Goal: Task Accomplishment & Management: Complete application form

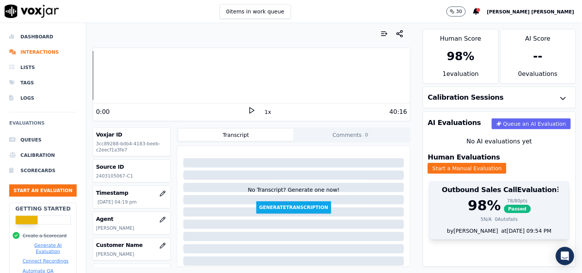
scroll to position [129, 0]
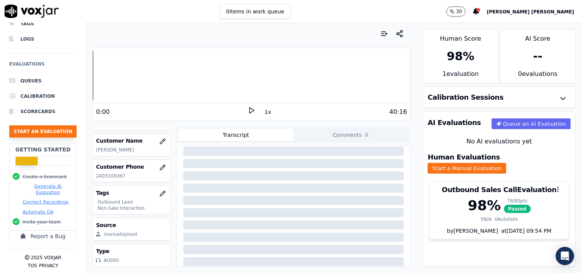
click at [55, 126] on button "Start an Evaluation" at bounding box center [43, 132] width 68 height 12
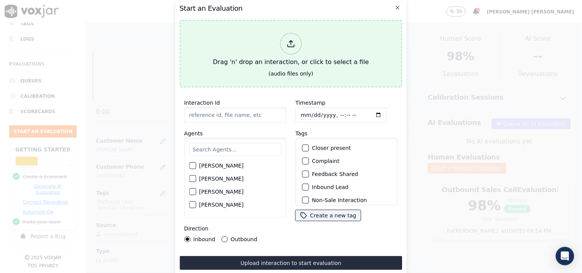
click at [282, 37] on div at bounding box center [290, 43] width 21 height 21
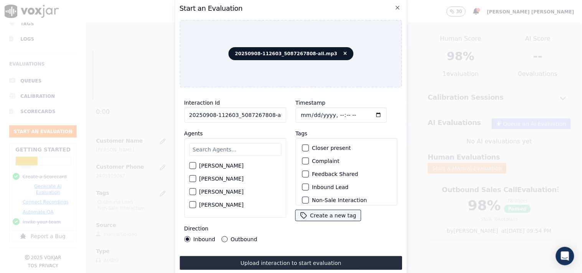
scroll to position [0, 4]
drag, startPoint x: 265, startPoint y: 114, endPoint x: 304, endPoint y: 116, distance: 38.8
click at [304, 116] on div "Interaction Id 20250908-112603_5087267808-all.mp3 Agents [PERSON_NAME] [PERSON_…" at bounding box center [291, 171] width 223 height 154
type input "20250908-112603_5087267808-C1"
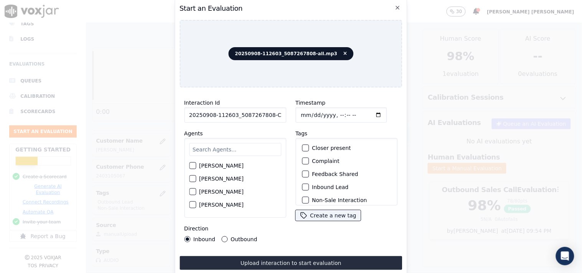
click at [301, 116] on input "Timestamp" at bounding box center [341, 114] width 91 height 15
type input "[DATE]T17:16"
click at [217, 143] on input "text" at bounding box center [235, 149] width 92 height 13
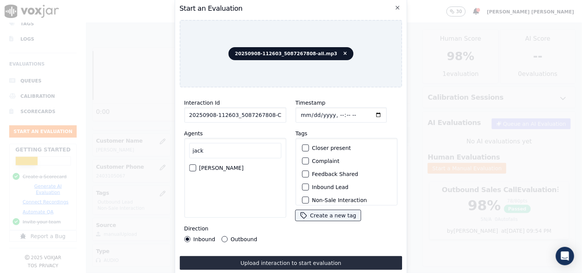
type input "jack"
click at [197, 165] on div "[PERSON_NAME]" at bounding box center [235, 168] width 92 height 13
click at [197, 169] on div "[PERSON_NAME]" at bounding box center [235, 168] width 92 height 13
click at [194, 169] on div "[PERSON_NAME]" at bounding box center [235, 168] width 92 height 13
click at [194, 167] on div "button" at bounding box center [192, 167] width 5 height 5
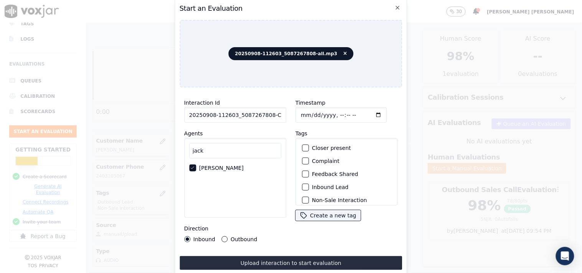
click at [309, 189] on div "Inbound Lead" at bounding box center [346, 187] width 95 height 13
click at [302, 185] on div "button" at bounding box center [304, 187] width 5 height 5
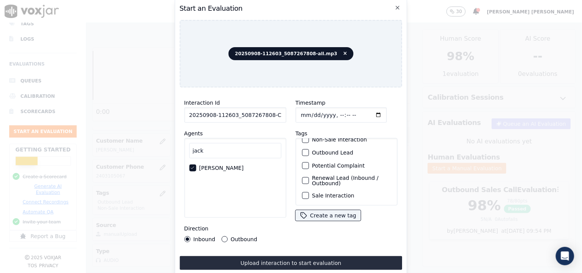
scroll to position [25, 0]
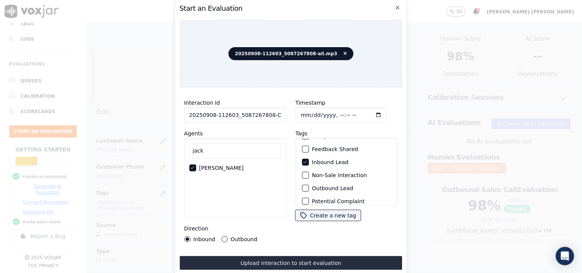
click at [305, 174] on div "button" at bounding box center [304, 175] width 5 height 5
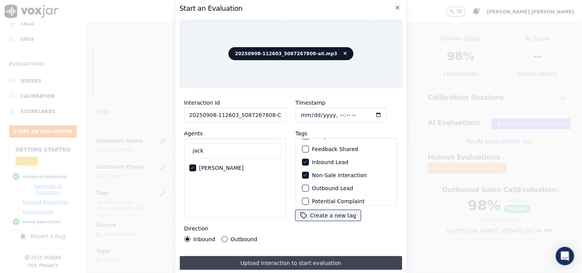
click at [263, 261] on button "Upload interaction to start evaluation" at bounding box center [291, 263] width 223 height 14
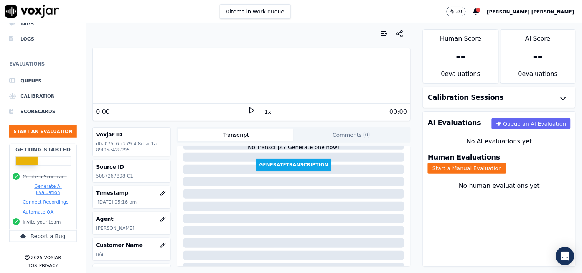
scroll to position [43, 0]
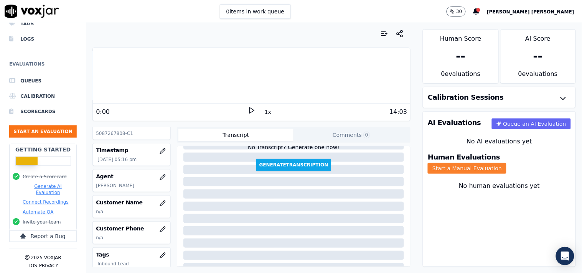
click at [507, 163] on button "Start a Manual Evaluation" at bounding box center [467, 168] width 79 height 11
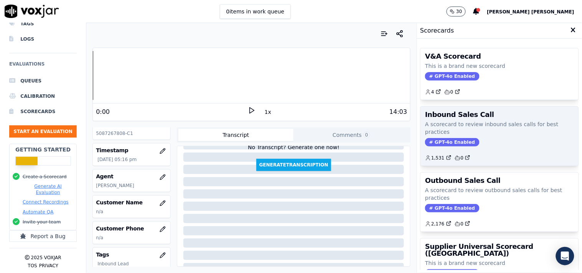
click at [449, 147] on div "Inbound Sales Call A scorecard to review inbound sales calls for best practices…" at bounding box center [500, 136] width 158 height 59
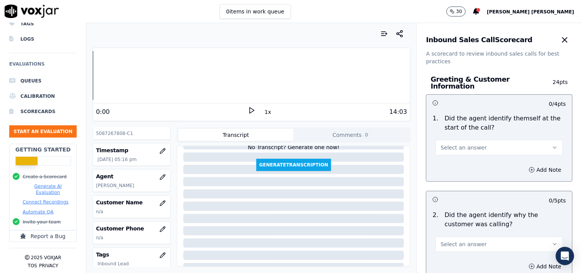
click at [484, 141] on button "Select an answer" at bounding box center [499, 147] width 127 height 15
click at [473, 159] on div "Yes" at bounding box center [486, 161] width 113 height 12
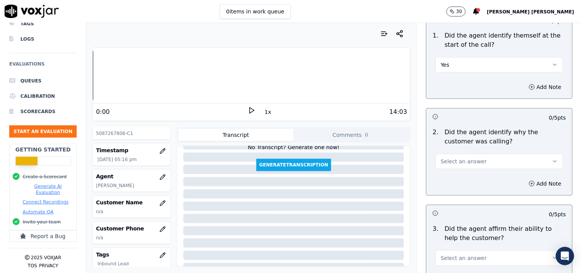
scroll to position [85, 0]
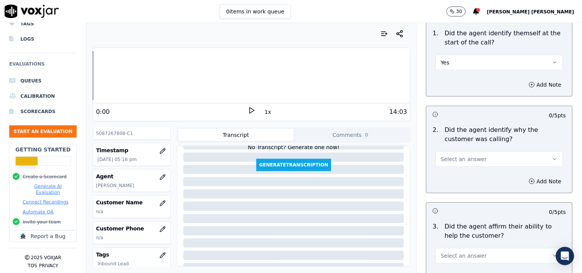
click at [474, 152] on button "Select an answer" at bounding box center [499, 159] width 127 height 15
click at [466, 175] on div "Yes" at bounding box center [486, 173] width 113 height 12
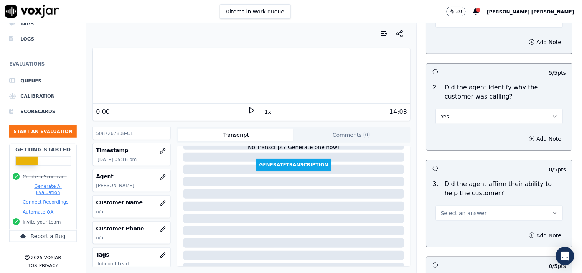
click at [472, 206] on button "Select an answer" at bounding box center [499, 213] width 127 height 15
click at [464, 227] on div "Yes" at bounding box center [486, 227] width 113 height 12
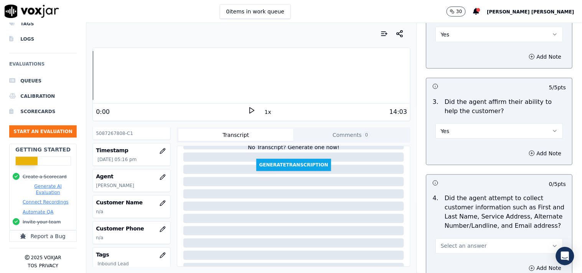
scroll to position [256, 0]
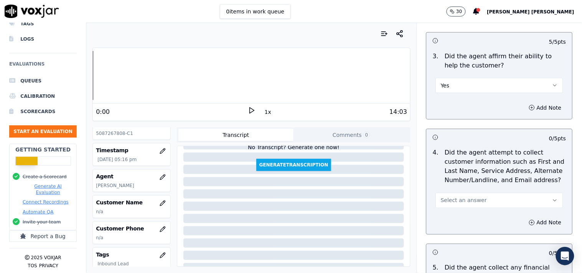
click at [471, 197] on span "Select an answer" at bounding box center [464, 201] width 46 height 8
click at [459, 209] on div "Yes" at bounding box center [486, 214] width 113 height 12
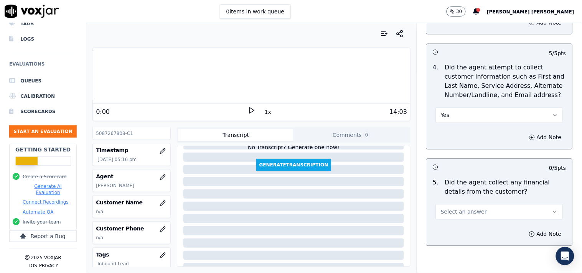
click at [469, 210] on span "Select an answer" at bounding box center [464, 212] width 46 height 8
click at [454, 239] on div "No" at bounding box center [486, 238] width 113 height 12
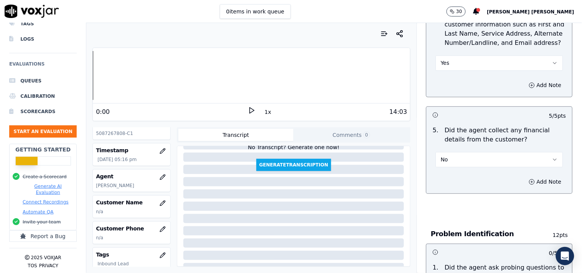
scroll to position [469, 0]
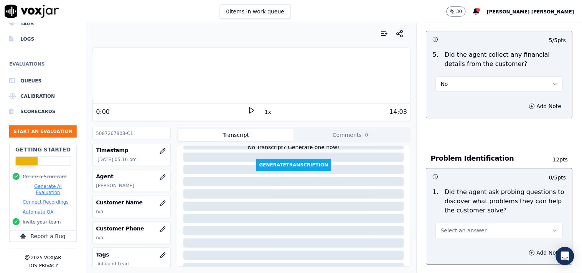
click at [459, 229] on span "Select an answer" at bounding box center [464, 231] width 46 height 8
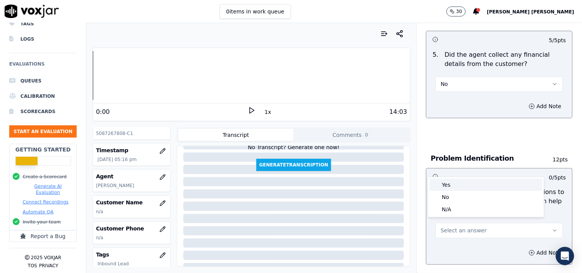
click at [457, 180] on div "Yes" at bounding box center [486, 185] width 113 height 12
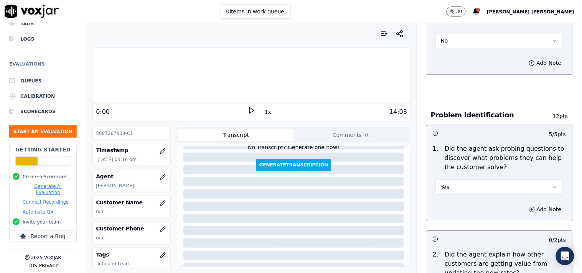
scroll to position [597, 0]
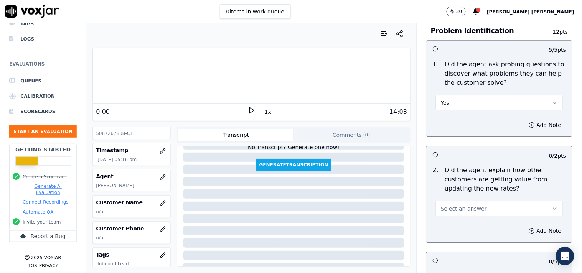
click at [480, 193] on div "Select an answer" at bounding box center [500, 204] width 140 height 23
click at [478, 202] on button "Select an answer" at bounding box center [499, 208] width 127 height 15
click at [472, 216] on div "Yes" at bounding box center [486, 222] width 113 height 12
click at [477, 206] on button "Yes" at bounding box center [499, 208] width 127 height 15
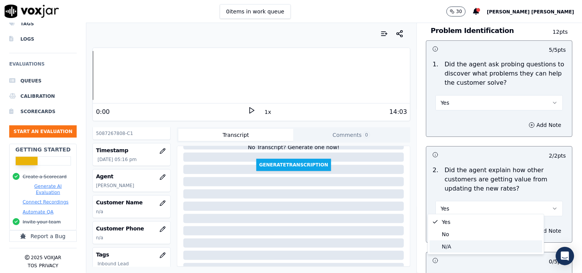
click at [456, 243] on div "N/A" at bounding box center [486, 247] width 113 height 12
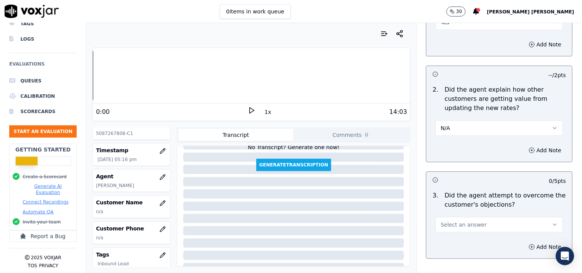
scroll to position [682, 0]
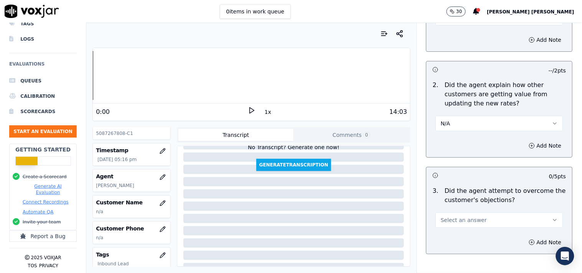
click at [469, 221] on button "Select an answer" at bounding box center [499, 220] width 127 height 15
click at [458, 228] on div "Yes" at bounding box center [486, 234] width 113 height 12
click at [464, 222] on button "Yes" at bounding box center [499, 220] width 127 height 15
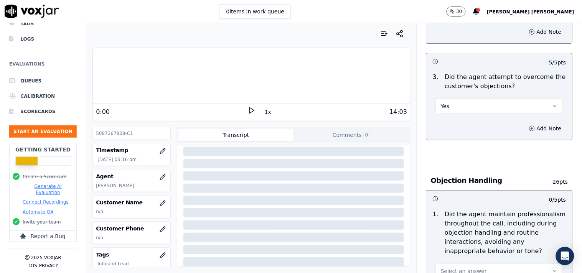
scroll to position [853, 0]
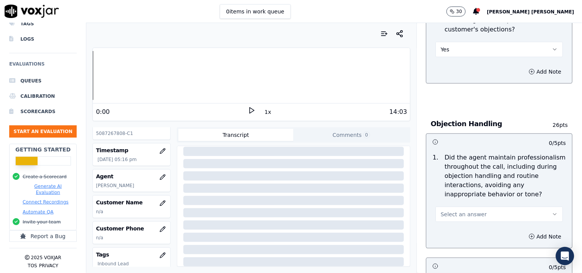
click at [441, 211] on span "Select an answer" at bounding box center [464, 215] width 46 height 8
click at [445, 224] on div "Yes" at bounding box center [486, 228] width 113 height 12
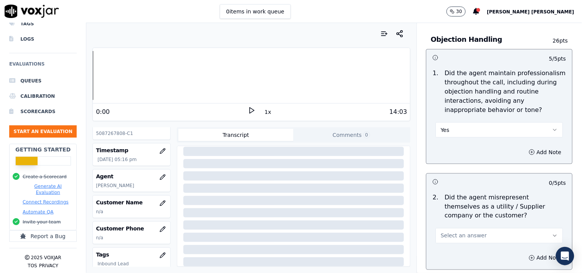
scroll to position [938, 0]
click at [443, 232] on span "Select an answer" at bounding box center [464, 235] width 46 height 8
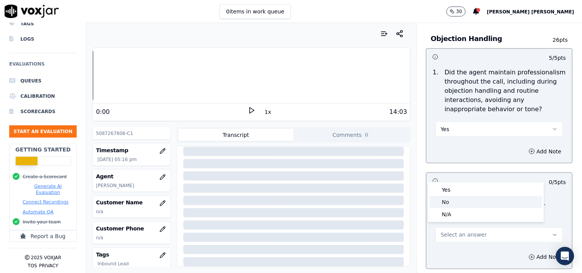
click at [450, 201] on div "No" at bounding box center [486, 202] width 113 height 12
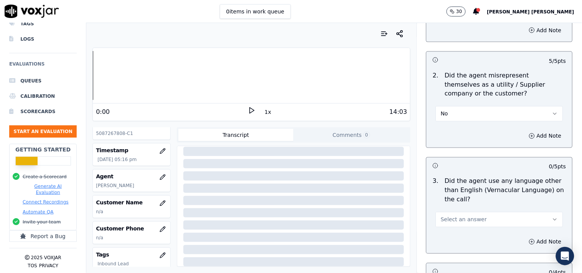
scroll to position [1109, 0]
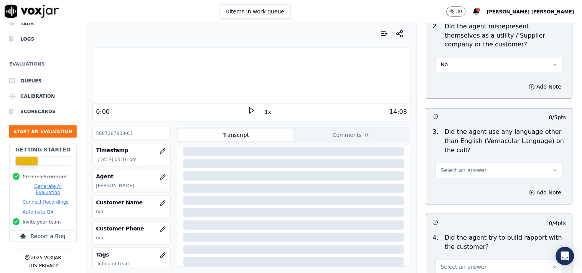
click at [473, 183] on div "Add Note" at bounding box center [500, 193] width 146 height 23
click at [476, 170] on button "Select an answer" at bounding box center [499, 170] width 127 height 15
click at [466, 198] on div "No" at bounding box center [486, 196] width 113 height 12
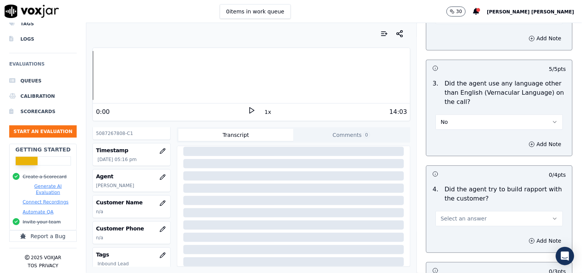
scroll to position [1237, 0]
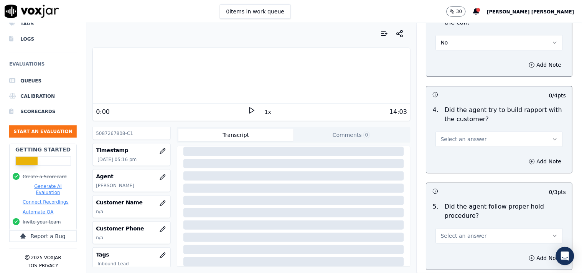
click at [481, 132] on button "Select an answer" at bounding box center [499, 139] width 127 height 15
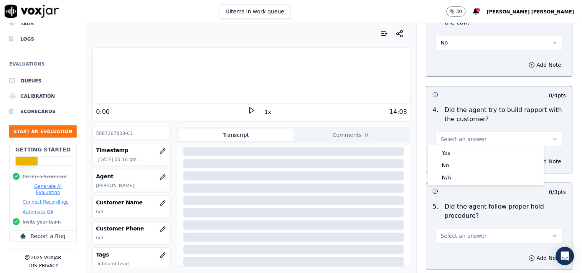
click at [480, 137] on button "Select an answer" at bounding box center [499, 139] width 127 height 15
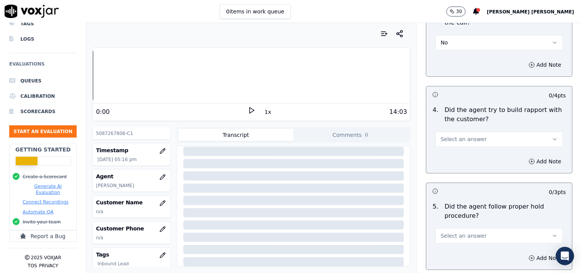
click at [475, 132] on button "Select an answer" at bounding box center [499, 139] width 127 height 15
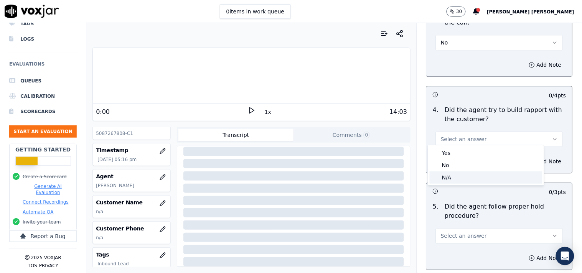
click at [459, 173] on div "N/A" at bounding box center [486, 178] width 113 height 12
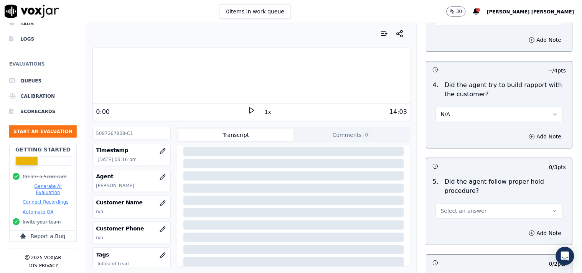
scroll to position [1279, 0]
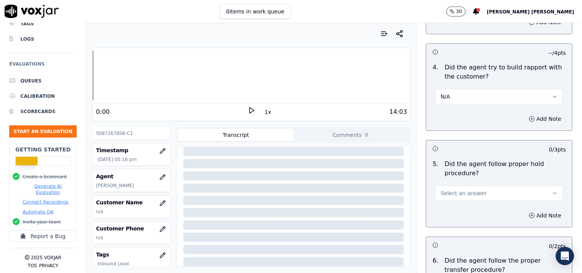
click at [455, 190] on span "Select an answer" at bounding box center [464, 194] width 46 height 8
click at [446, 207] on div "Yes" at bounding box center [486, 207] width 113 height 12
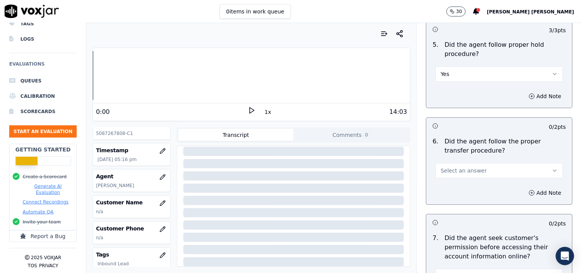
scroll to position [1407, 0]
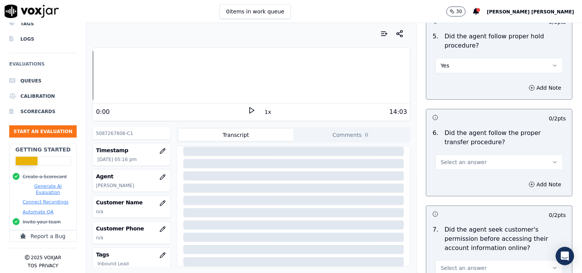
click at [460, 161] on span "Select an answer" at bounding box center [464, 163] width 46 height 8
click at [457, 179] on div "Yes" at bounding box center [486, 176] width 113 height 12
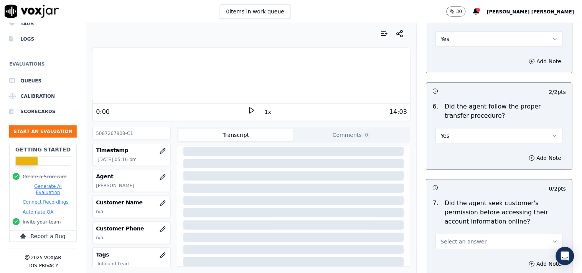
scroll to position [1492, 0]
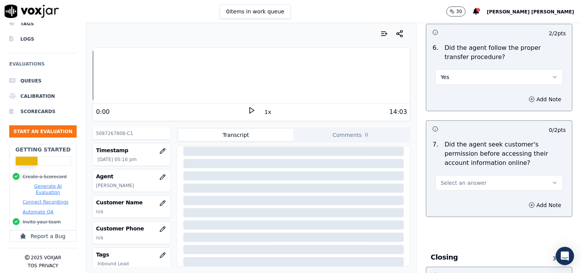
click at [457, 179] on span "Select an answer" at bounding box center [464, 183] width 46 height 8
click at [453, 193] on div "Yes" at bounding box center [486, 197] width 113 height 12
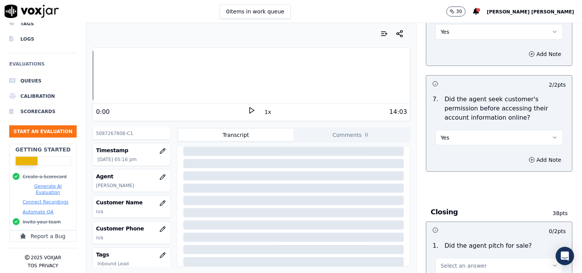
scroll to position [1621, 0]
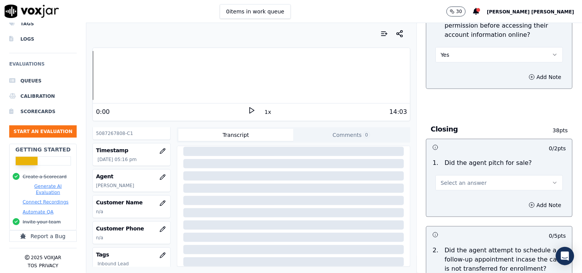
click at [460, 175] on button "Select an answer" at bounding box center [499, 182] width 127 height 15
click at [456, 193] on div "Yes" at bounding box center [486, 197] width 113 height 12
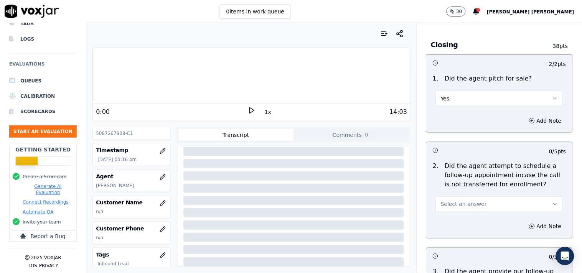
scroll to position [1706, 0]
click at [454, 200] on span "Select an answer" at bounding box center [464, 204] width 46 height 8
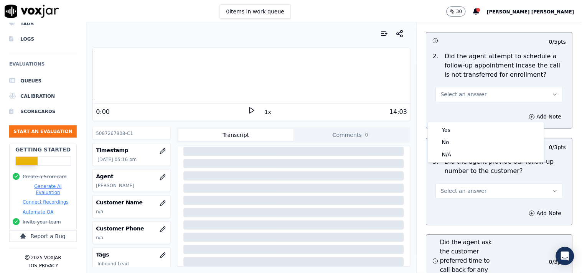
scroll to position [1834, 0]
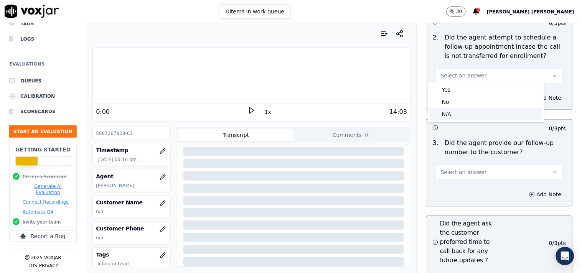
click at [485, 116] on div "N/A" at bounding box center [486, 114] width 113 height 12
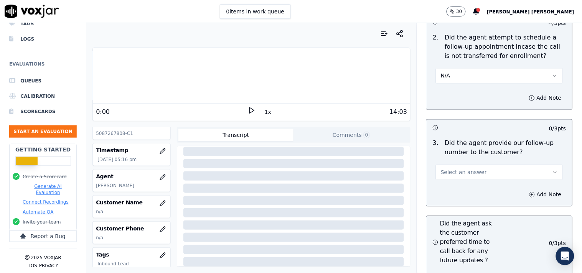
click at [476, 172] on button "Select an answer" at bounding box center [499, 172] width 127 height 15
click at [459, 181] on div "Yes" at bounding box center [486, 186] width 113 height 12
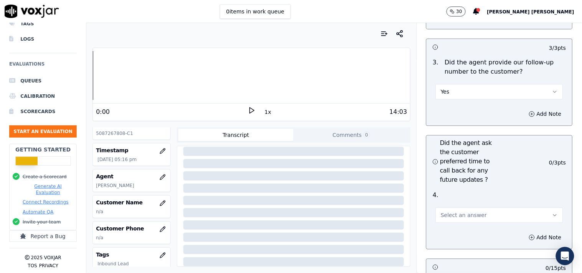
scroll to position [1919, 0]
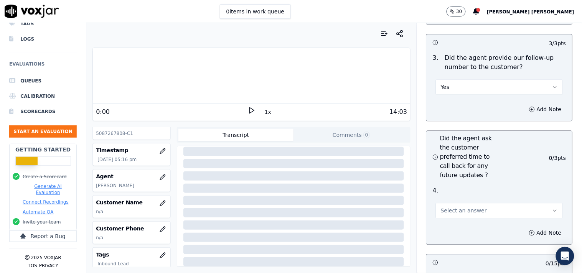
click at [462, 203] on button "Select an answer" at bounding box center [499, 210] width 127 height 15
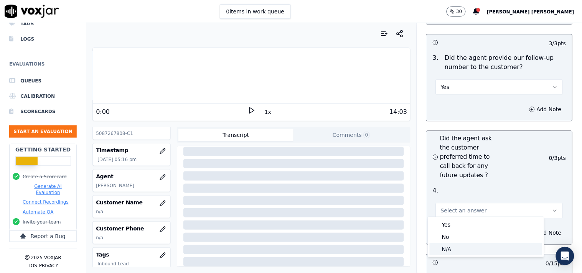
click at [454, 250] on div "N/A" at bounding box center [486, 249] width 113 height 12
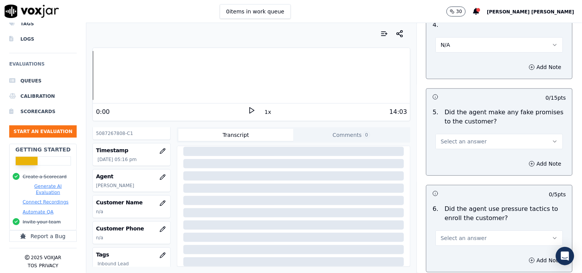
scroll to position [2090, 0]
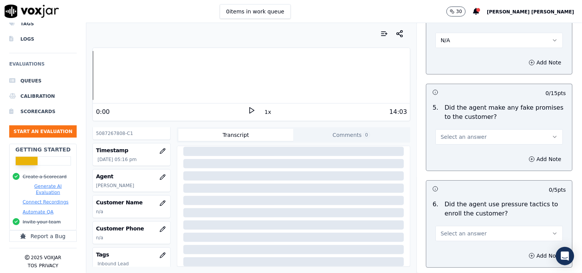
click at [482, 148] on div "Add Note" at bounding box center [500, 159] width 146 height 23
click at [485, 138] on button "Select an answer" at bounding box center [499, 136] width 127 height 15
drag, startPoint x: 469, startPoint y: 174, endPoint x: 471, endPoint y: 164, distance: 10.9
click at [471, 164] on div "Yes No N/A" at bounding box center [486, 164] width 116 height 40
click at [471, 164] on div "No" at bounding box center [486, 163] width 113 height 12
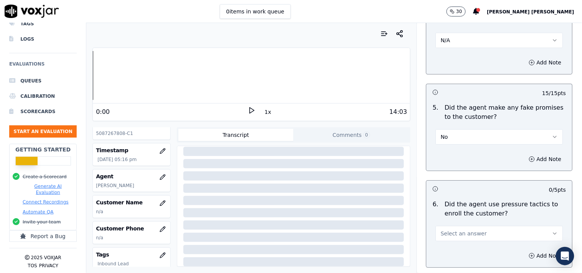
click at [468, 238] on div "6 . Did the agent use pressure tactics to enroll the customer? Select an answer" at bounding box center [500, 221] width 146 height 48
click at [468, 236] on button "Select an answer" at bounding box center [499, 233] width 127 height 15
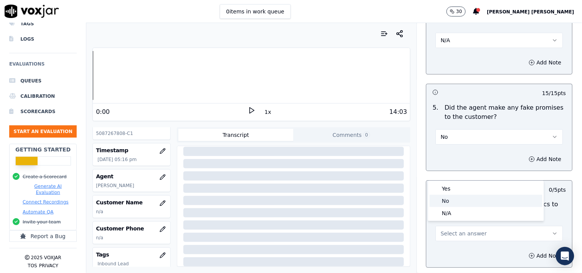
click at [462, 202] on div "No" at bounding box center [486, 201] width 113 height 12
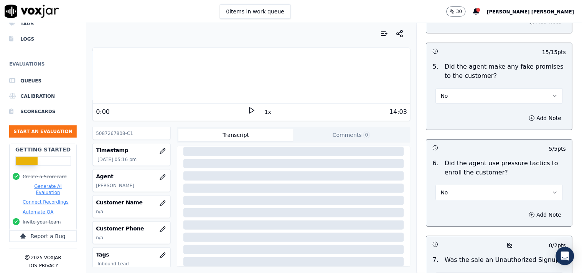
scroll to position [2218, 0]
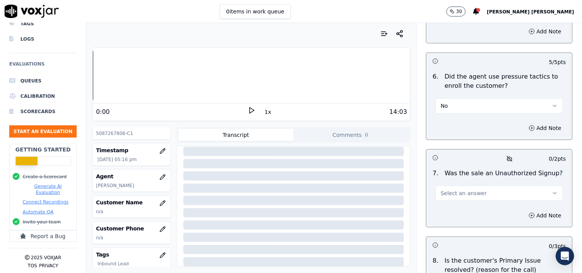
click at [466, 191] on span "Select an answer" at bounding box center [464, 194] width 46 height 8
click at [458, 233] on div "N/A" at bounding box center [486, 232] width 113 height 12
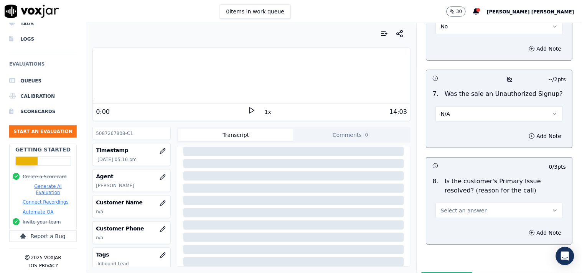
scroll to position [2303, 0]
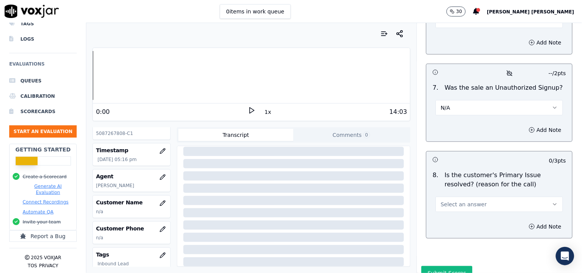
click at [466, 210] on div "8 . Is the customer's Primary Issue resolved? (reason for the call) Select an a…" at bounding box center [500, 192] width 146 height 48
click at [468, 205] on span "Select an answer" at bounding box center [464, 205] width 46 height 8
click at [459, 218] on div "Yes" at bounding box center [486, 219] width 113 height 12
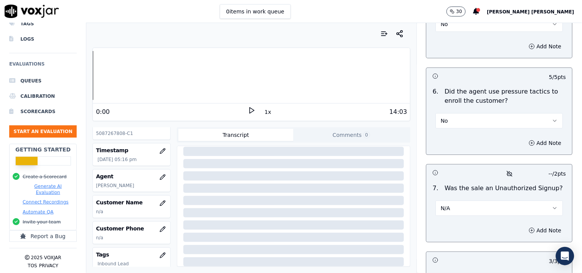
scroll to position [2246, 0]
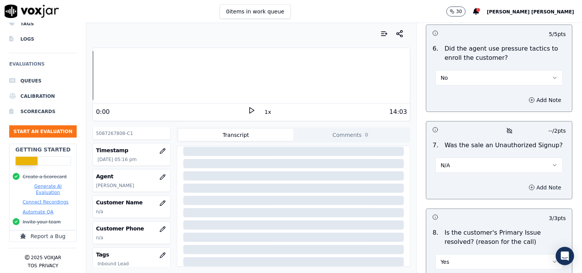
click at [525, 182] on button "Add Note" at bounding box center [546, 187] width 42 height 11
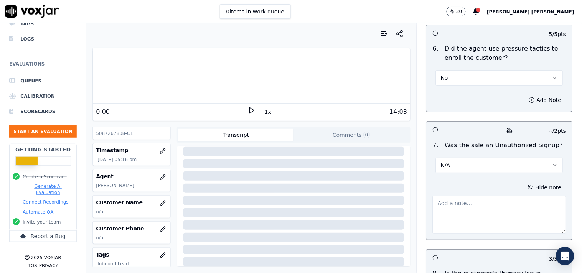
click at [484, 222] on textarea at bounding box center [500, 215] width 134 height 38
paste textarea "call id-20250910-105245 After the Cts verification when verifier said about the…"
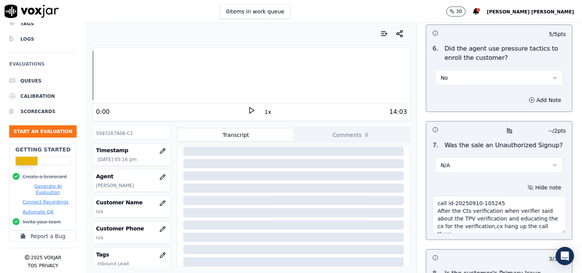
click at [474, 224] on textarea "call id-20250910-105245 After the Cts verification when verifier said about the…" at bounding box center [500, 215] width 134 height 38
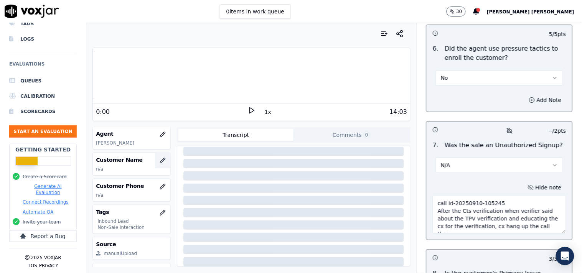
type textarea "call id-20250910-105245 After the Cts verification when verifier said about the…"
click at [155, 162] on button "button" at bounding box center [162, 160] width 15 height 15
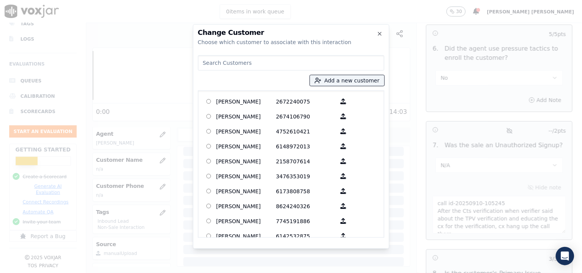
paste input "[PERSON_NAME]"
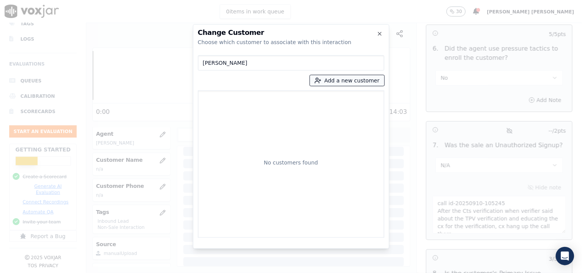
type input "[PERSON_NAME]"
click at [335, 83] on button "Add a new customer" at bounding box center [347, 80] width 74 height 11
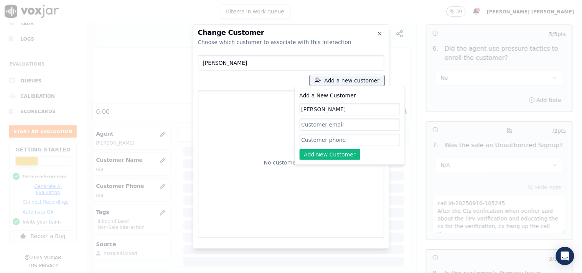
type input "[PERSON_NAME]"
click at [317, 138] on input "Add a New Customer" at bounding box center [350, 140] width 101 height 12
paste input "5087267808"
type input "5087267808"
click at [325, 156] on button "Add New Customer" at bounding box center [330, 154] width 61 height 11
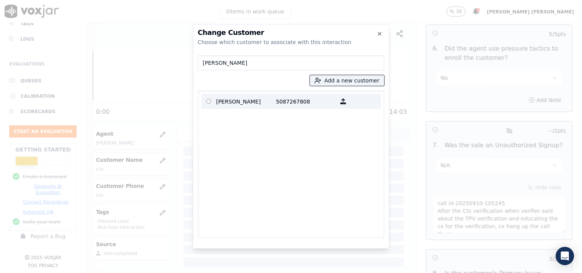
click at [298, 106] on p "5087267808" at bounding box center [306, 102] width 60 height 12
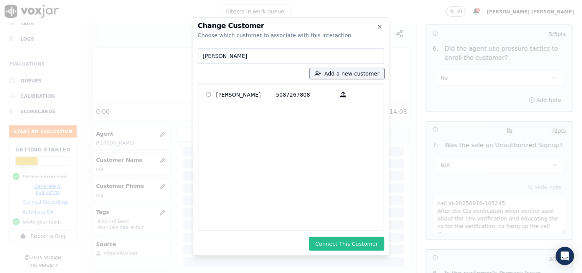
click at [331, 240] on button "Connect This Customer" at bounding box center [346, 244] width 75 height 14
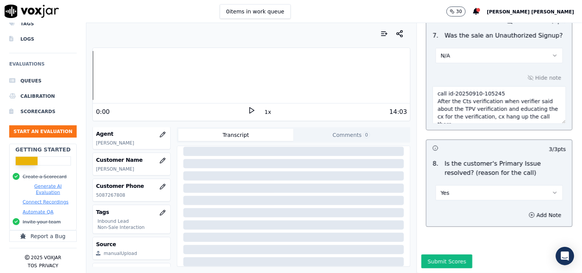
scroll to position [2372, 0]
click at [444, 255] on button "Submit Scores" at bounding box center [447, 262] width 51 height 14
